Goal: Navigation & Orientation: Go to known website

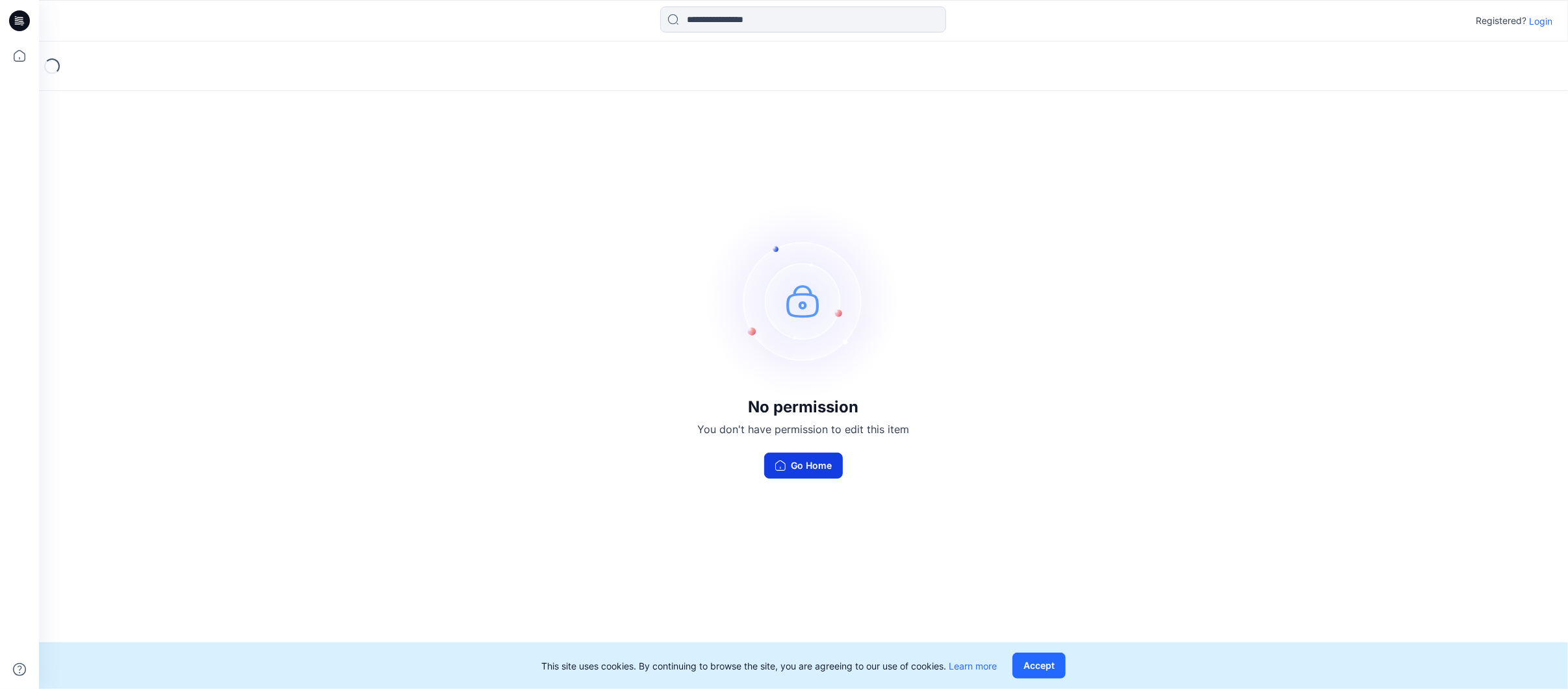
click at [806, 473] on button "Go Home" at bounding box center [803, 465] width 78 height 26
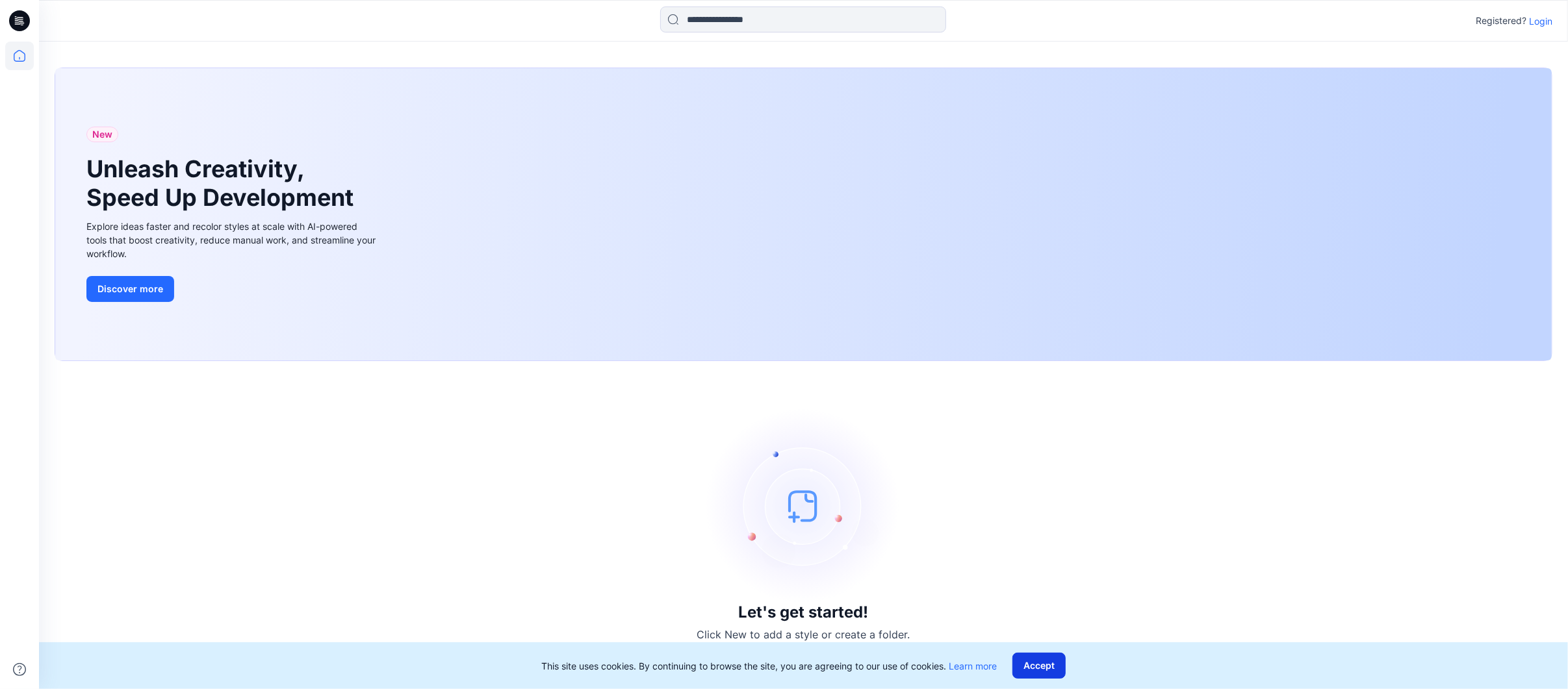
click at [1032, 658] on button "Accept" at bounding box center [1038, 665] width 53 height 26
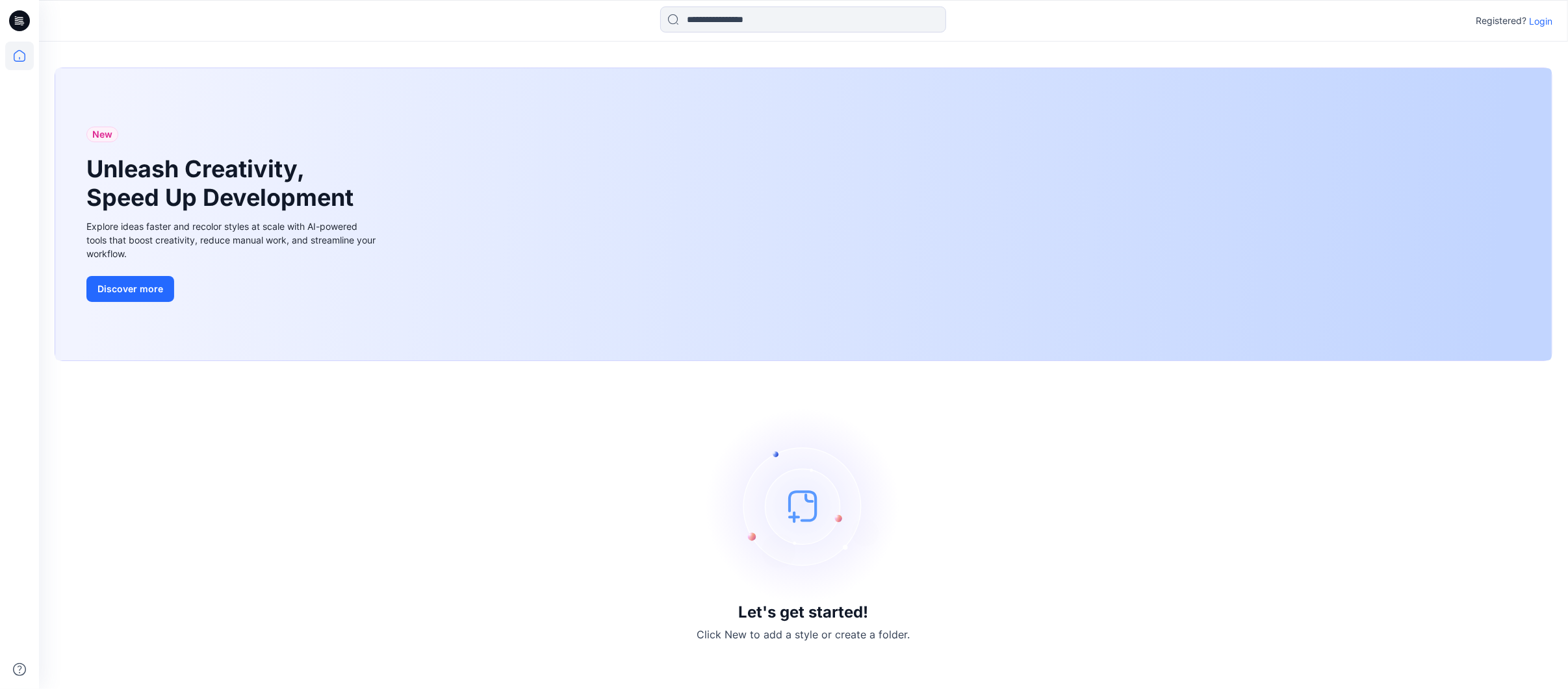
click at [1544, 26] on p "Login" at bounding box center [1540, 21] width 24 height 13
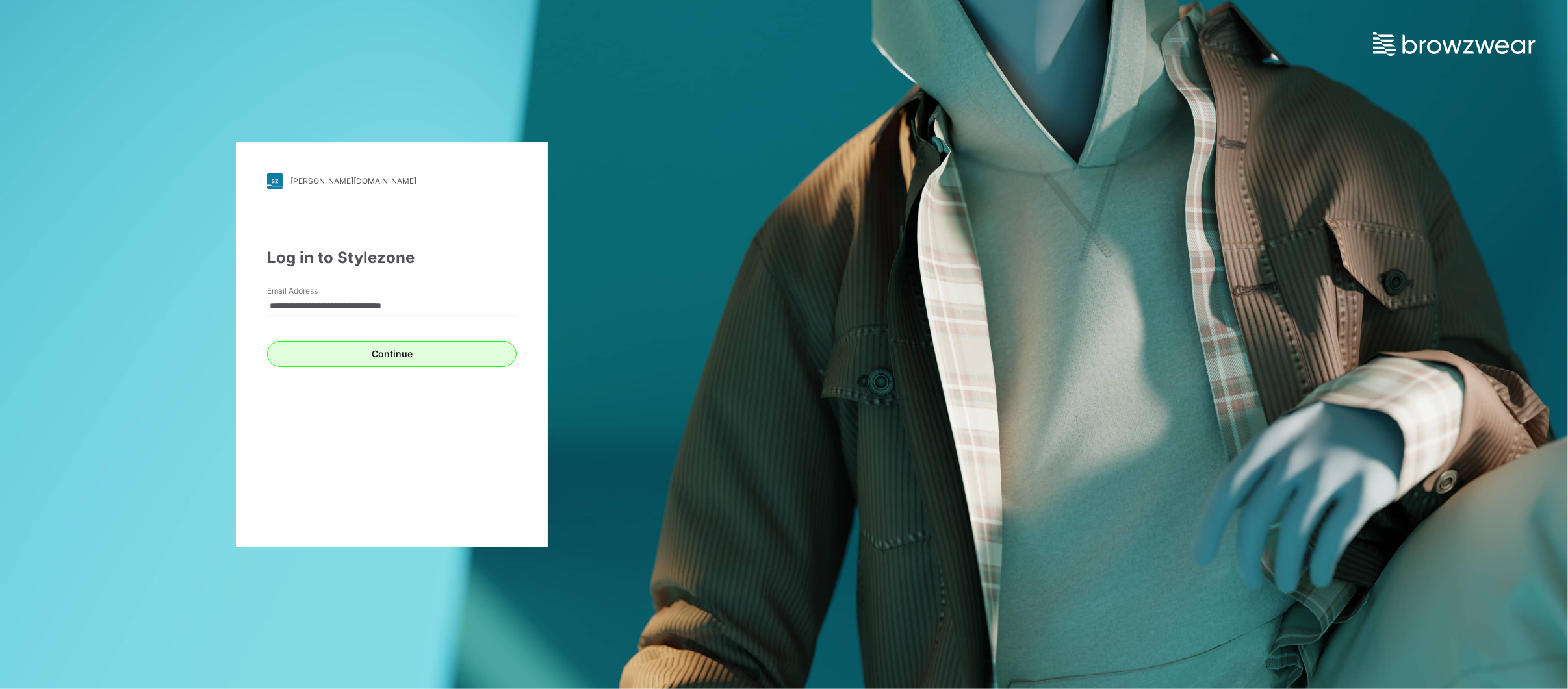
type input "**********"
click at [393, 353] on button "Continue" at bounding box center [392, 354] width 250 height 26
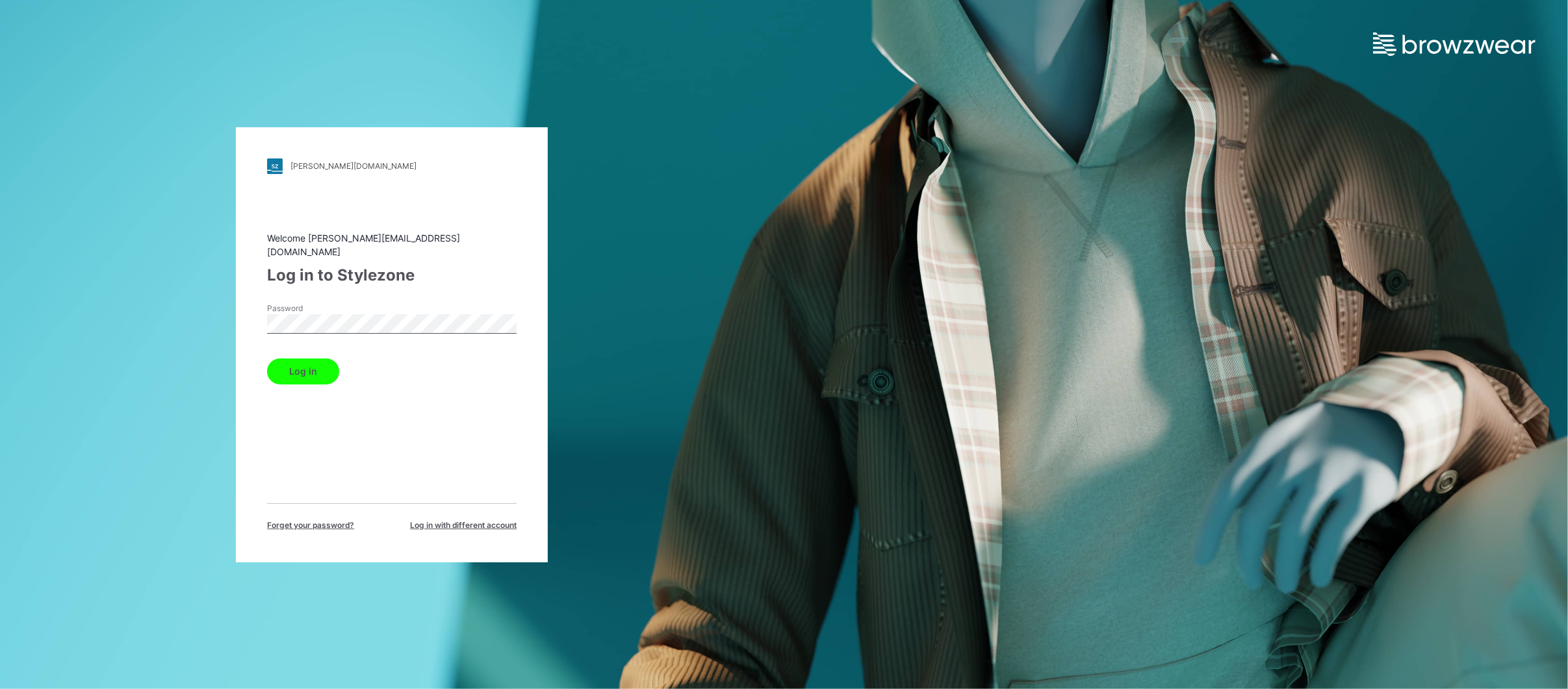
click at [310, 359] on button "Log in" at bounding box center [304, 371] width 72 height 26
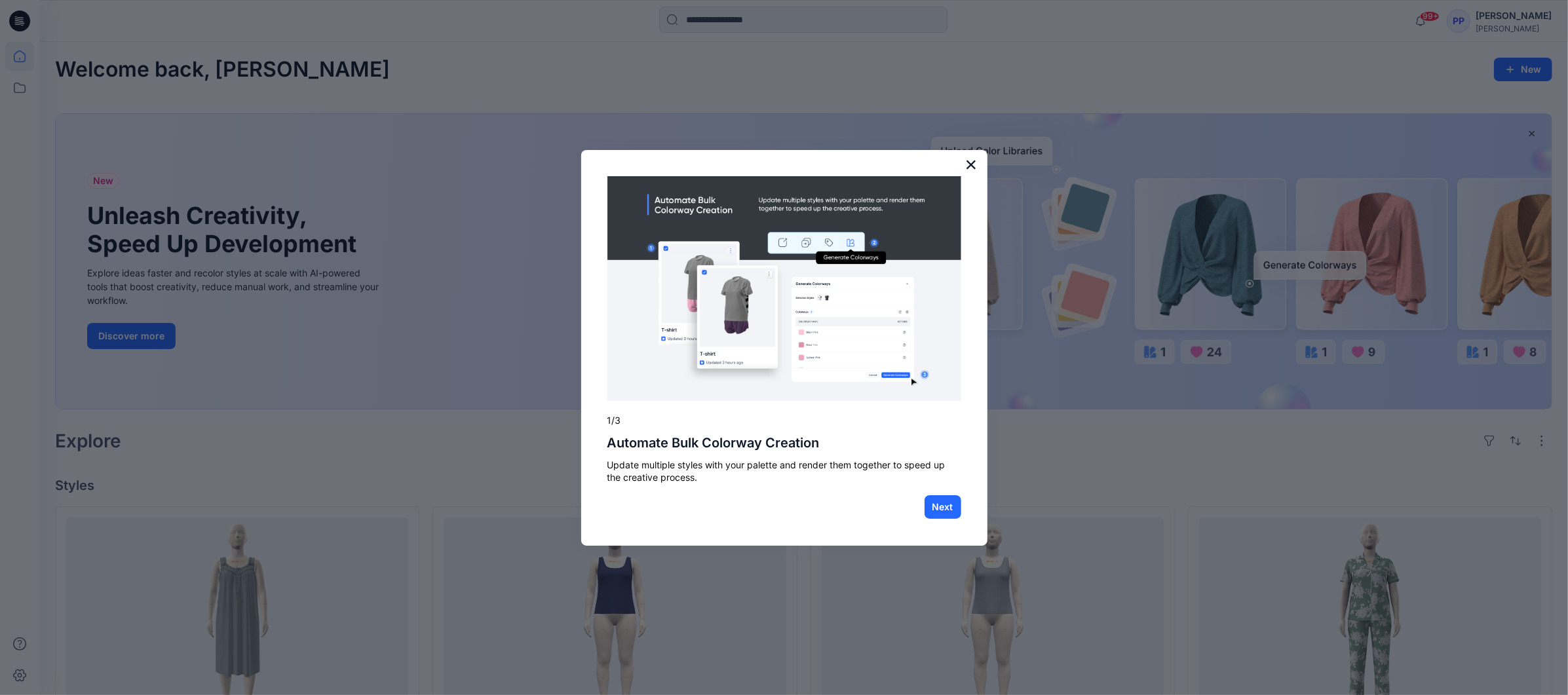
click at [973, 160] on button "×" at bounding box center [971, 164] width 13 height 21
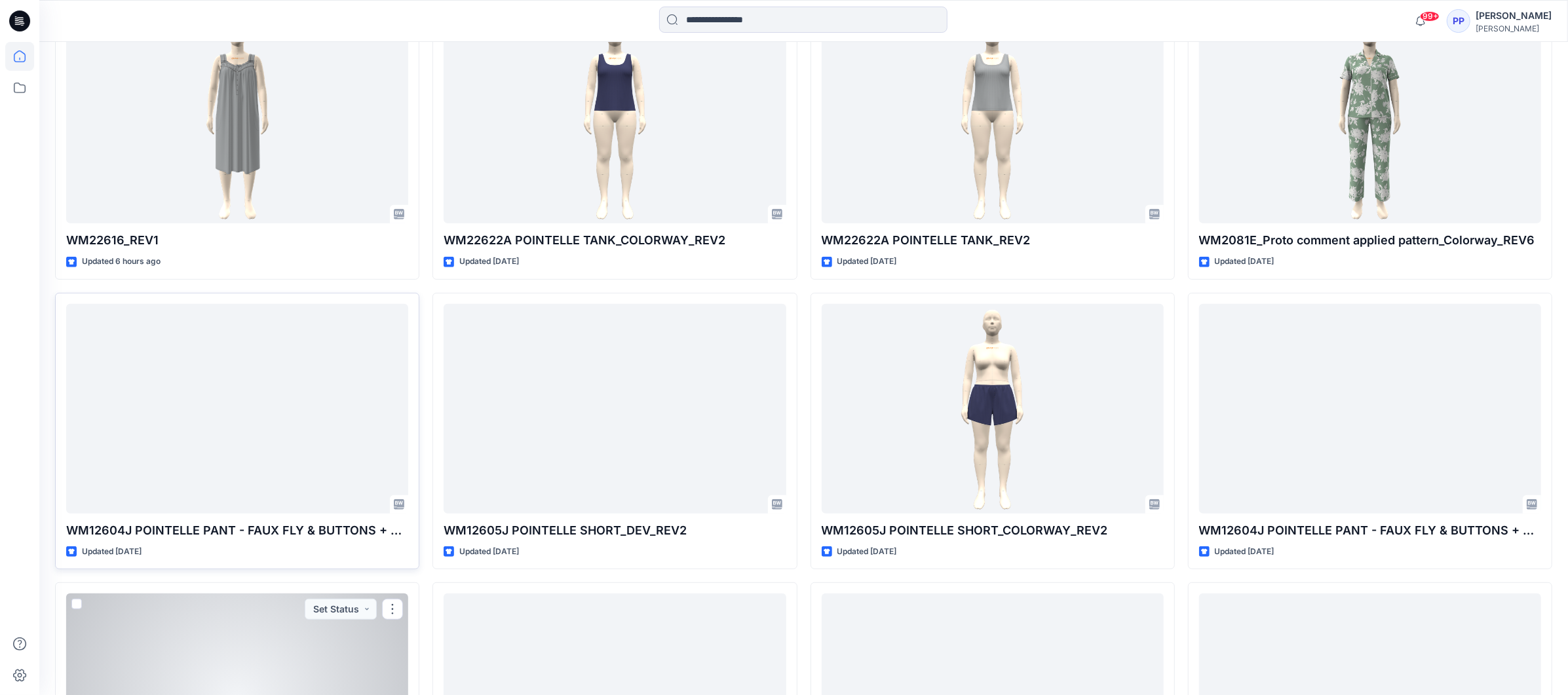
scroll to position [295, 0]
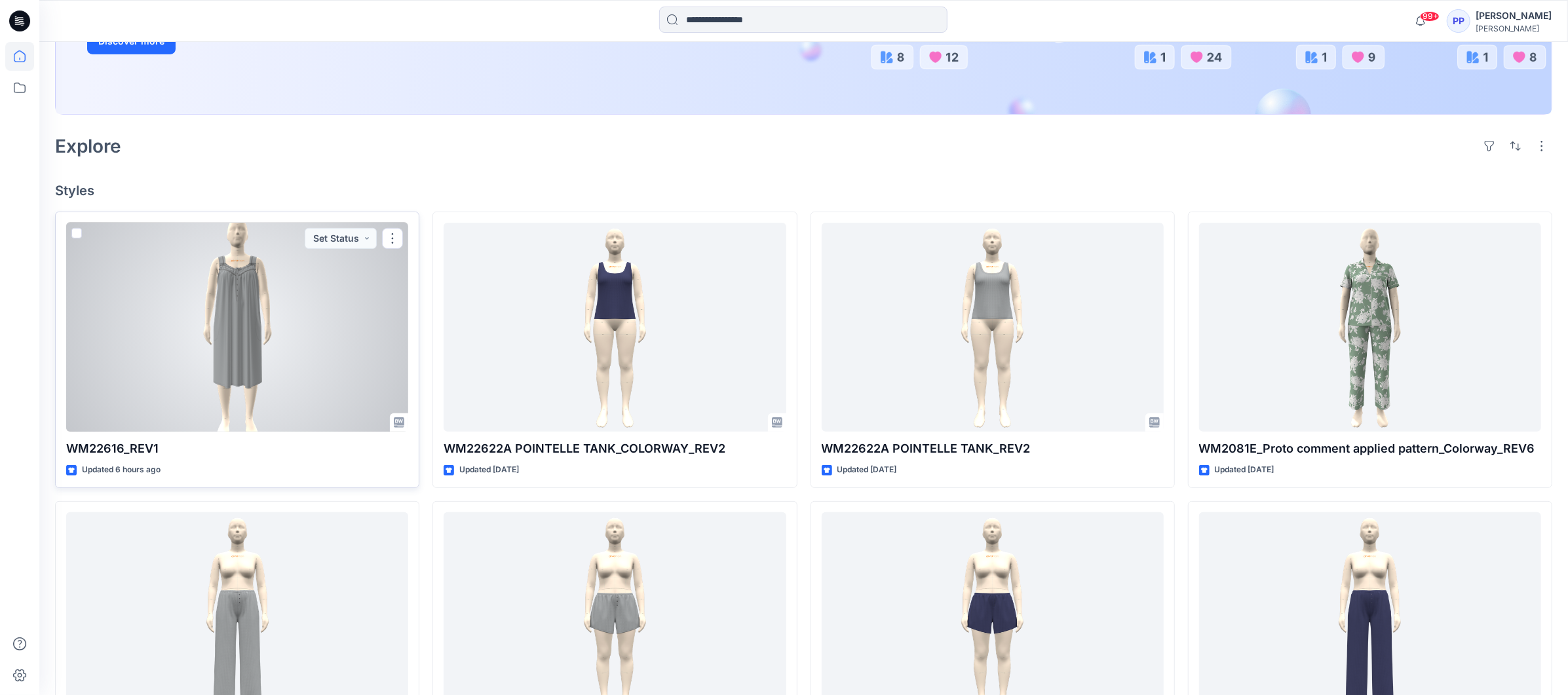
click at [218, 319] on div at bounding box center [237, 327] width 342 height 209
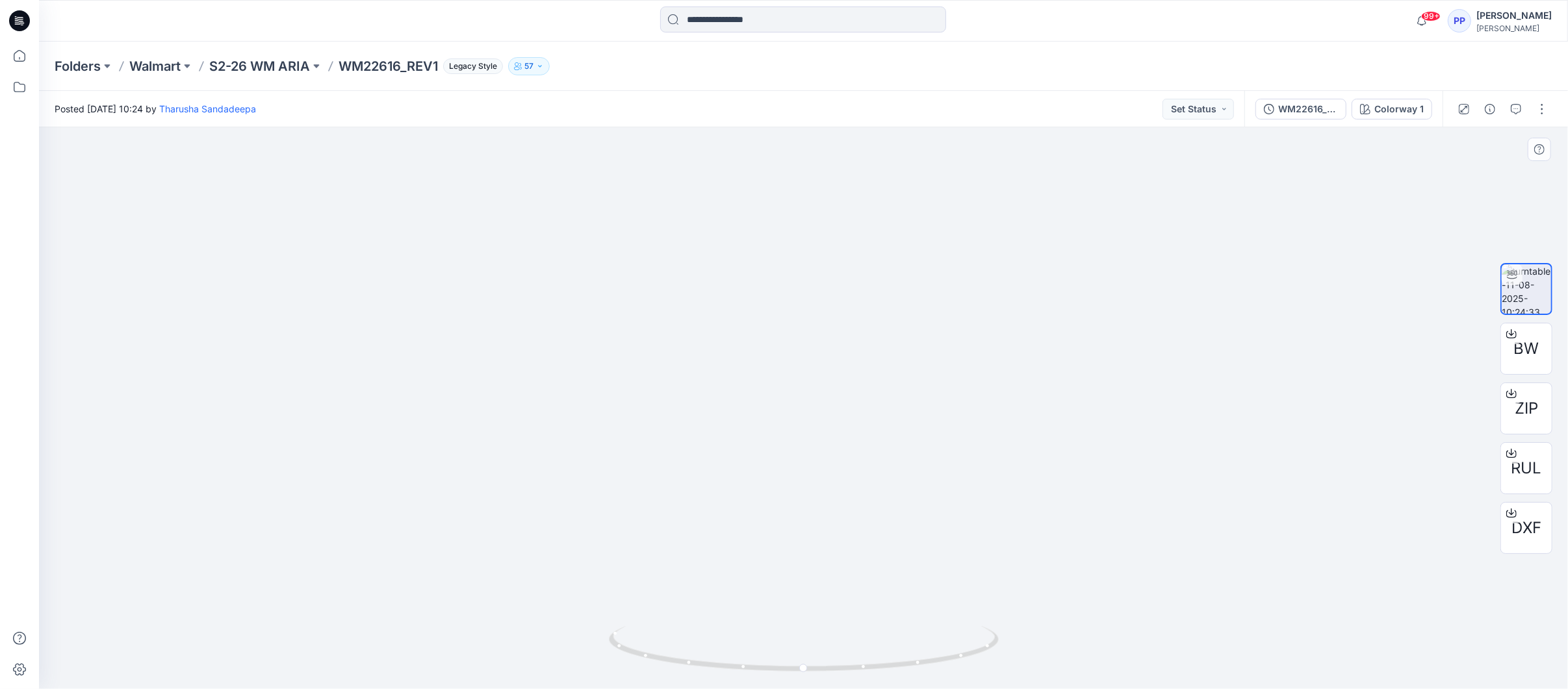
drag, startPoint x: 794, startPoint y: 313, endPoint x: 739, endPoint y: 570, distance: 262.8
click at [739, 570] on img at bounding box center [804, 358] width 474 height 663
drag, startPoint x: 804, startPoint y: 669, endPoint x: 826, endPoint y: 658, distance: 24.6
click at [826, 658] on icon at bounding box center [805, 650] width 393 height 49
click at [1204, 110] on button "Set Status" at bounding box center [1197, 108] width 71 height 21
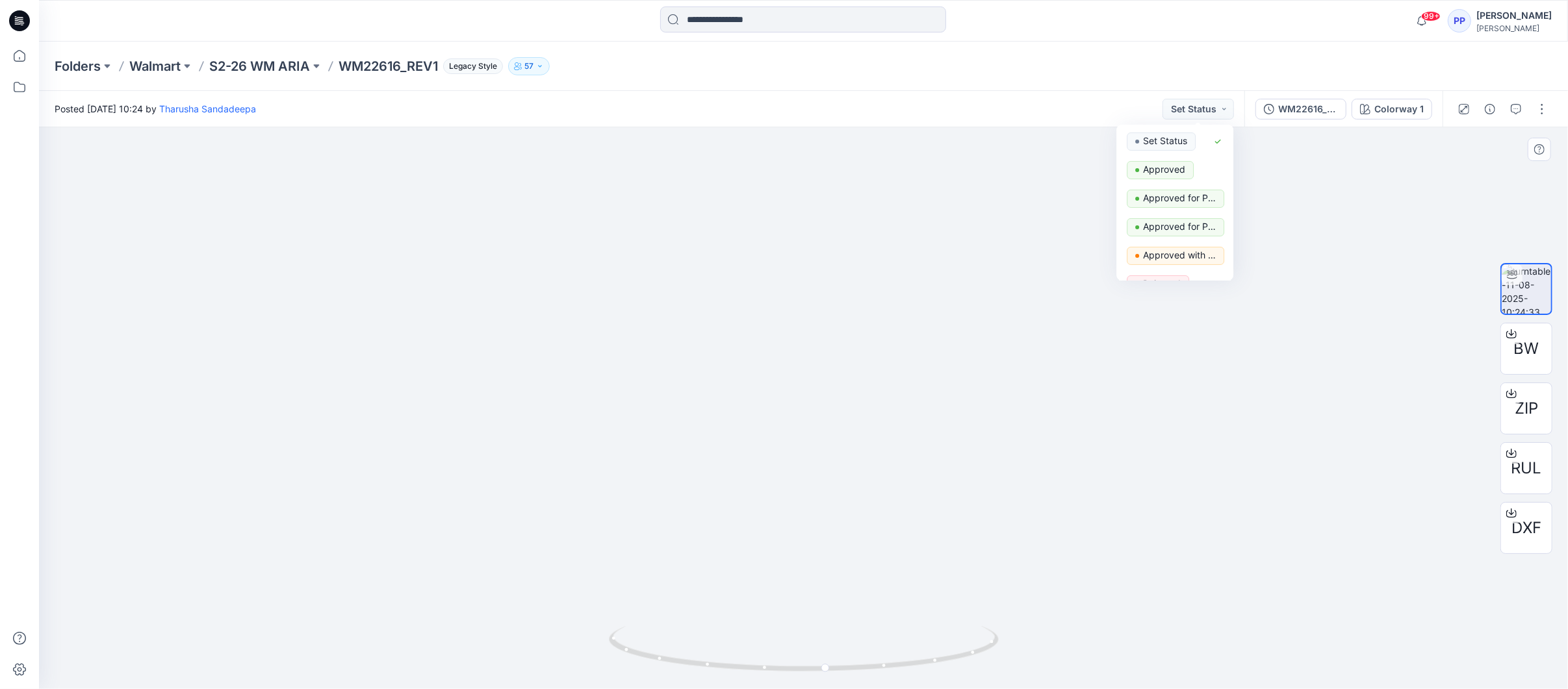
click at [1162, 473] on div at bounding box center [803, 408] width 1528 height 561
